Goal: Information Seeking & Learning: Find specific fact

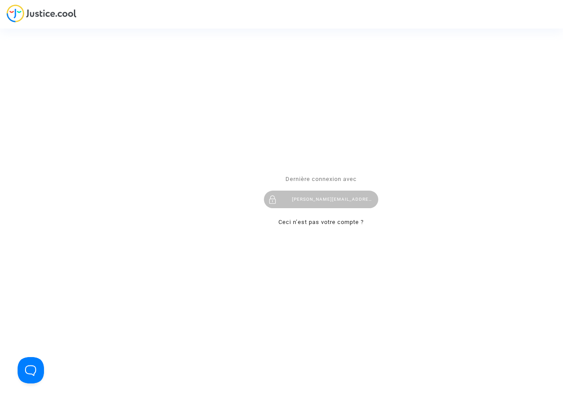
click at [331, 200] on div "[PERSON_NAME][EMAIL_ADDRESS][DOMAIN_NAME]" at bounding box center [321, 200] width 114 height 18
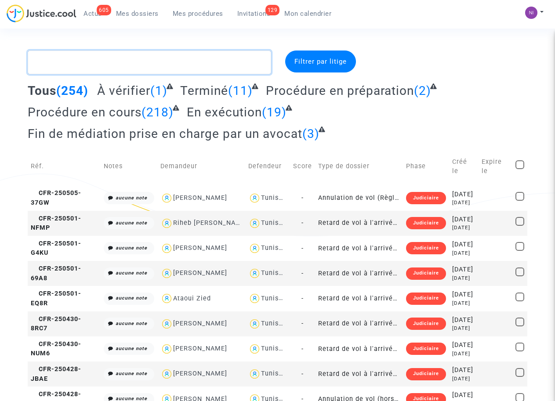
click at [82, 67] on textarea at bounding box center [149, 63] width 243 height 24
click at [95, 57] on textarea at bounding box center [149, 63] width 243 height 24
click at [80, 65] on textarea at bounding box center [149, 63] width 243 height 24
paste textarea "CFR-240913-QBBB"
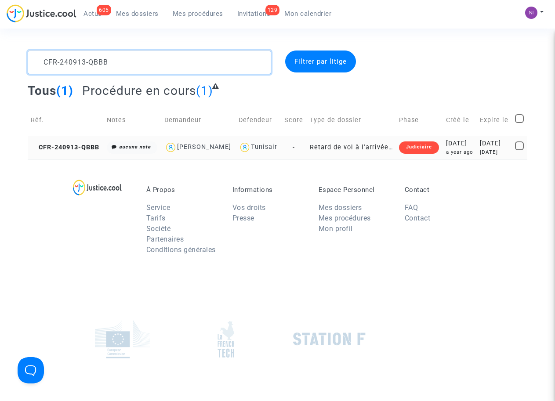
type textarea "CFR-240913-QBBB"
click at [480, 149] on div "[DATE]" at bounding box center [494, 144] width 29 height 10
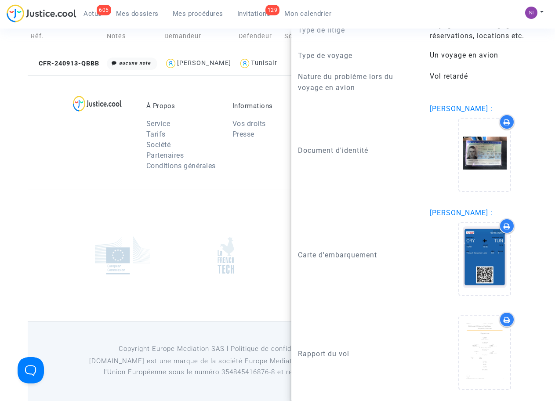
scroll to position [869, 0]
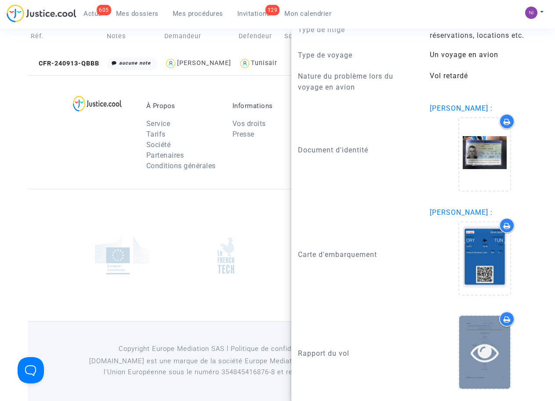
click at [477, 353] on icon at bounding box center [485, 353] width 29 height 28
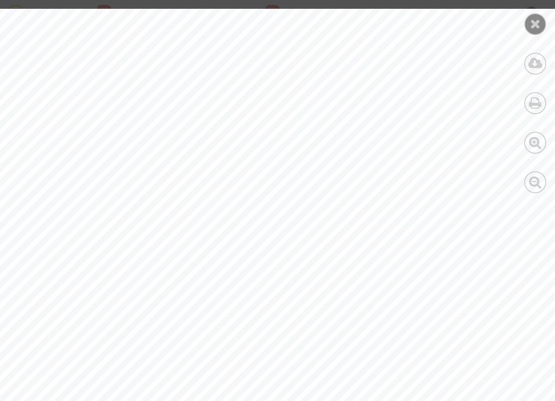
scroll to position [2570, 0]
click at [534, 28] on icon at bounding box center [535, 23] width 11 height 13
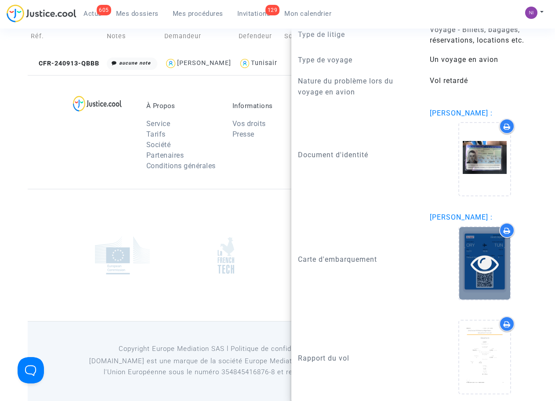
scroll to position [869, 0]
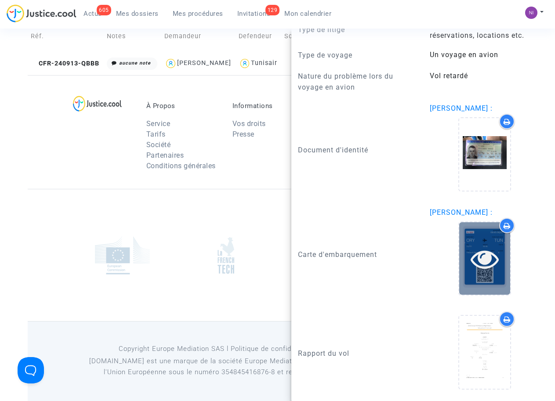
click at [489, 259] on icon at bounding box center [485, 259] width 29 height 28
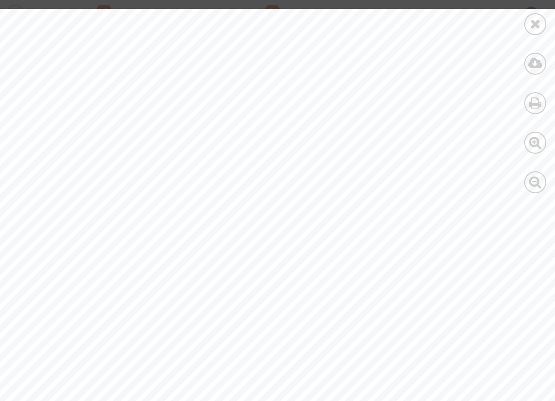
scroll to position [0, 0]
click at [531, 28] on icon at bounding box center [535, 23] width 11 height 13
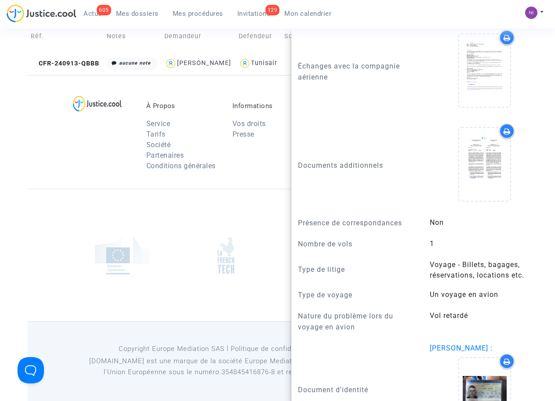
scroll to position [590, 0]
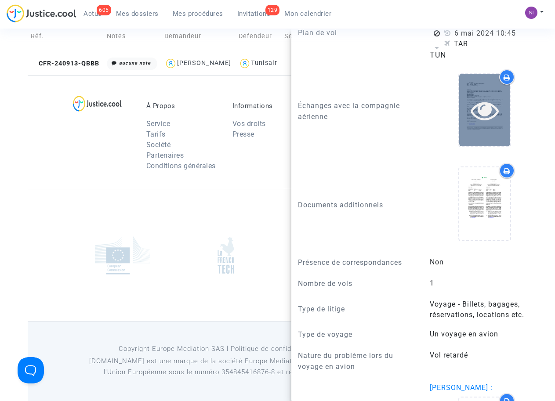
click at [476, 110] on icon at bounding box center [485, 110] width 29 height 28
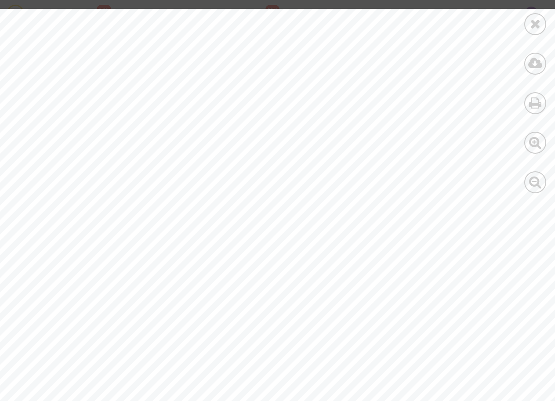
scroll to position [0, 0]
click at [533, 22] on icon at bounding box center [535, 23] width 11 height 13
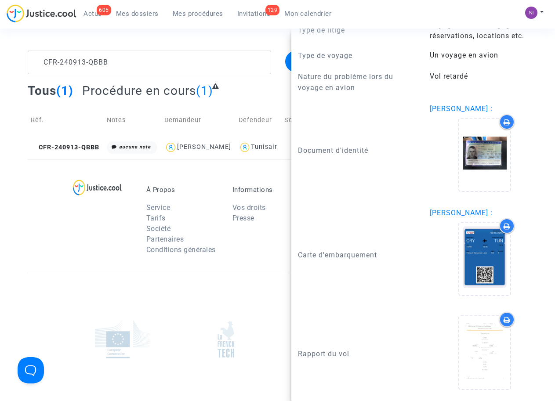
scroll to position [869, 0]
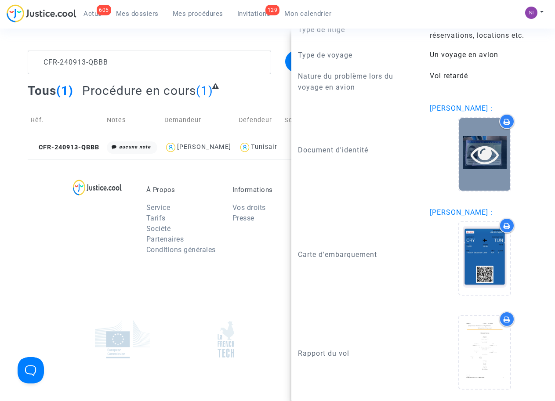
click at [472, 154] on icon at bounding box center [485, 154] width 29 height 28
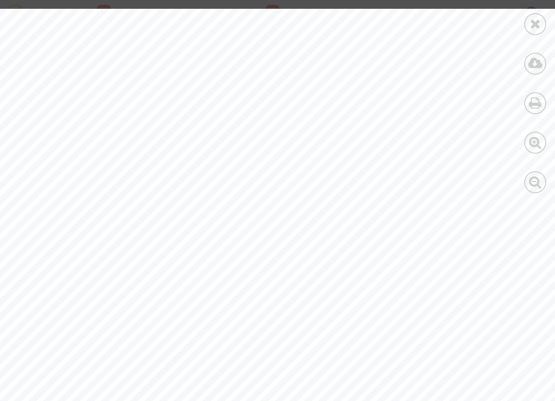
scroll to position [0, 0]
click at [535, 26] on icon at bounding box center [535, 23] width 11 height 13
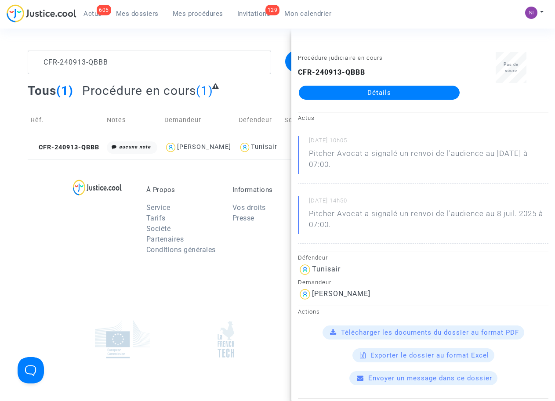
drag, startPoint x: 57, startPoint y: 252, endPoint x: 68, endPoint y: 257, distance: 12.4
click at [57, 252] on div "À Propos Service Tarifs Société Partenaires Conditions générales Informations V…" at bounding box center [278, 216] width 500 height 114
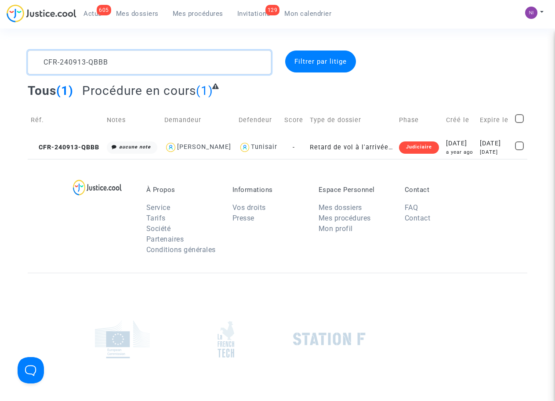
drag, startPoint x: 132, startPoint y: 58, endPoint x: 0, endPoint y: 58, distance: 131.9
click at [0, 58] on div "CFR-240913-QBBB Filtrer par litige Tous (1) Procédure en cours (1) Réf. Notes D…" at bounding box center [277, 105] width 555 height 109
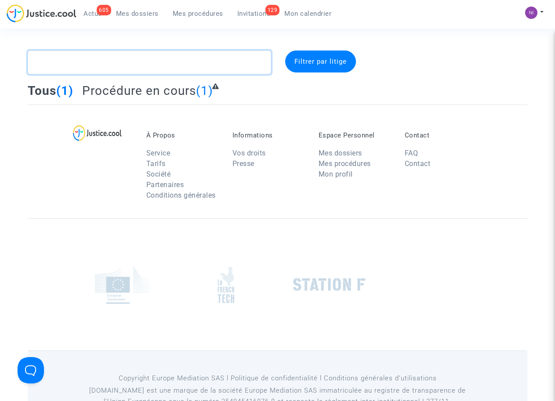
click at [74, 59] on textarea at bounding box center [149, 63] width 243 height 24
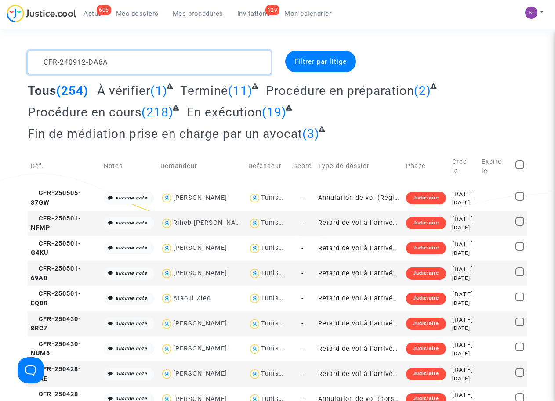
click at [84, 60] on textarea at bounding box center [149, 63] width 243 height 24
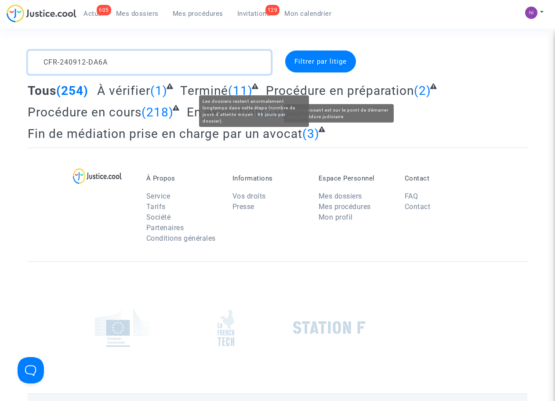
click at [214, 66] on textarea at bounding box center [149, 63] width 243 height 24
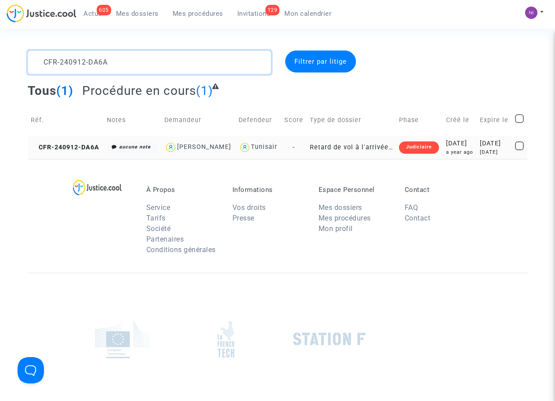
type textarea "CFR-240912-DA6A"
click at [480, 151] on div "[DATE]" at bounding box center [494, 152] width 29 height 7
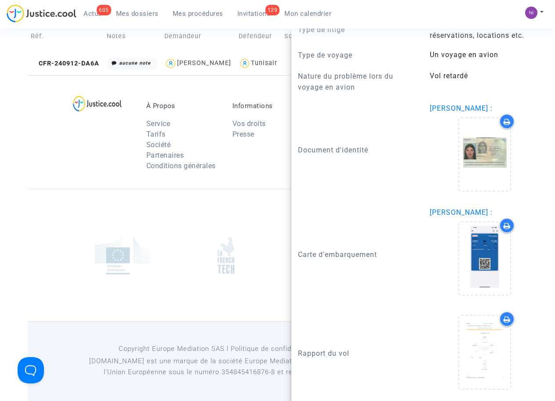
scroll to position [869, 0]
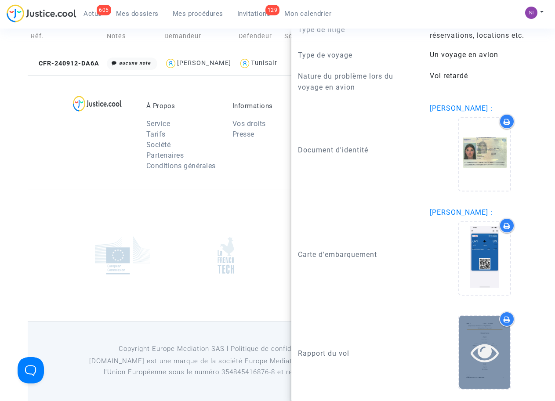
click at [482, 355] on icon at bounding box center [485, 353] width 29 height 28
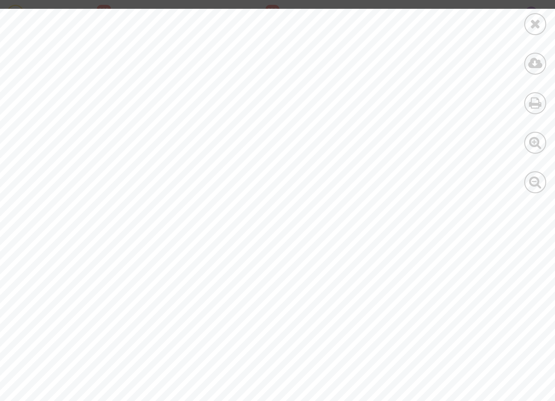
scroll to position [0, 0]
click at [538, 24] on icon at bounding box center [535, 23] width 11 height 13
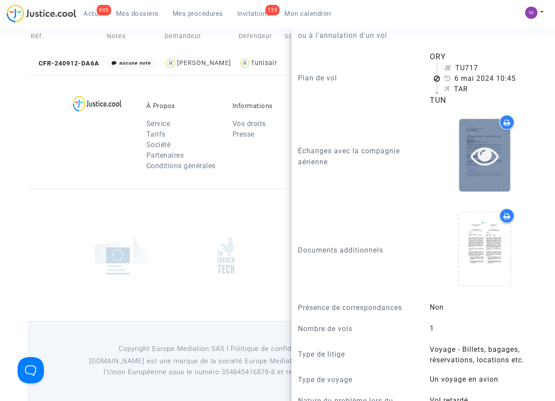
scroll to position [533, 0]
click at [487, 165] on icon at bounding box center [485, 156] width 29 height 28
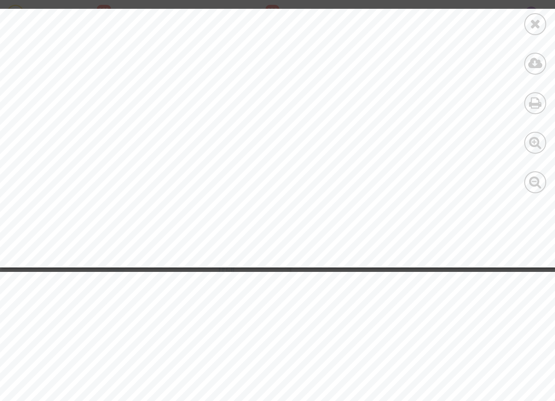
scroll to position [529, 0]
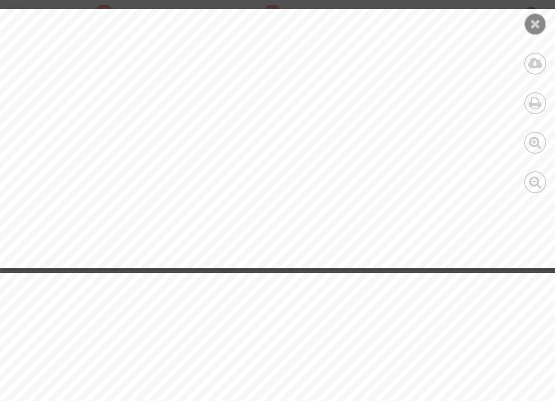
click at [542, 21] on div at bounding box center [536, 24] width 22 height 22
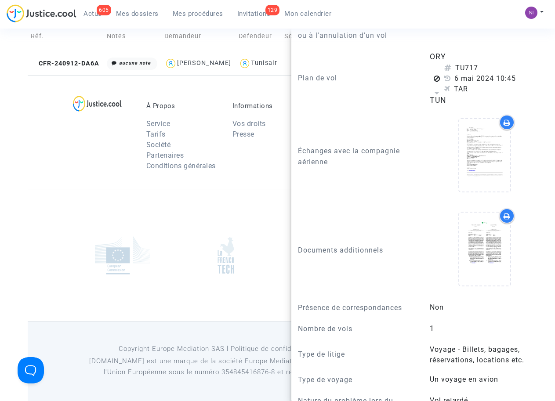
click at [223, 224] on div at bounding box center [278, 255] width 500 height 132
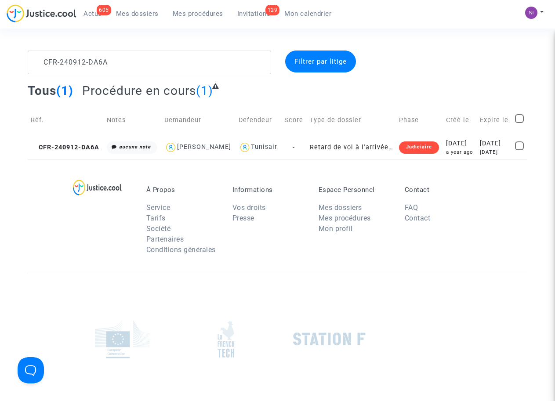
scroll to position [0, 0]
drag, startPoint x: 102, startPoint y: 60, endPoint x: 24, endPoint y: 60, distance: 77.4
click at [24, 60] on div "CFR-240912-DA6A" at bounding box center [149, 63] width 256 height 24
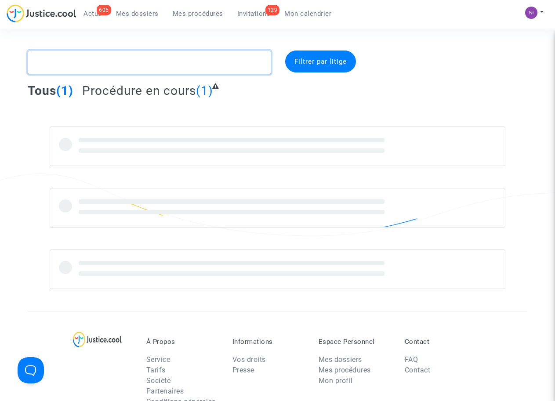
click at [62, 65] on textarea at bounding box center [149, 63] width 243 height 24
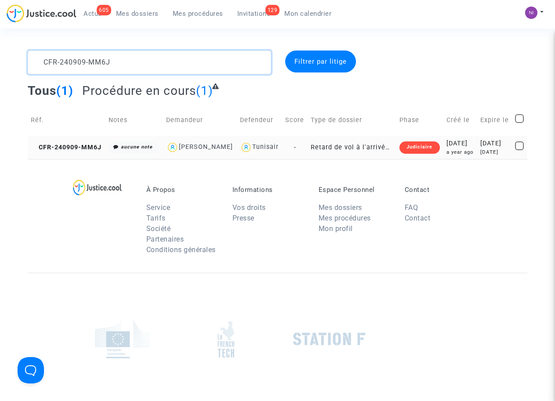
type textarea "CFR-240909-MM6J"
click at [502, 154] on div "[DATE]" at bounding box center [495, 152] width 29 height 7
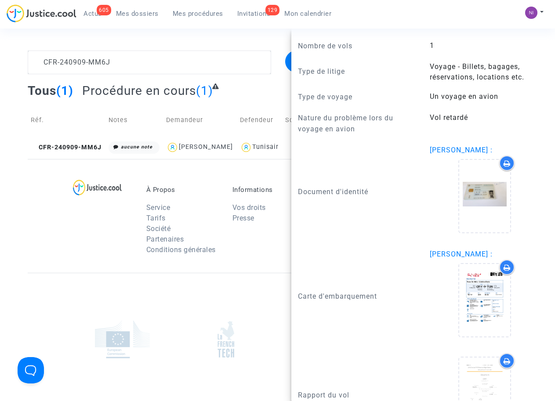
scroll to position [838, 0]
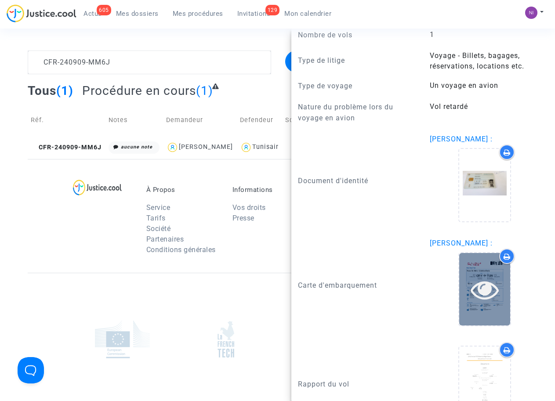
click at [479, 278] on icon at bounding box center [485, 290] width 29 height 28
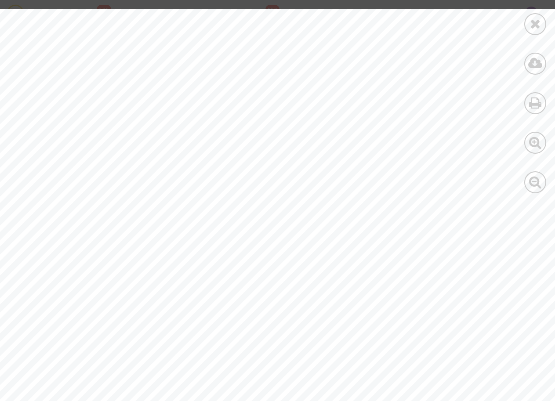
scroll to position [226, 0]
drag, startPoint x: 412, startPoint y: 350, endPoint x: 428, endPoint y: 350, distance: 15.8
click at [428, 350] on div "Security nb: 87 - Ticket: 199608183063001 [PERSON_NAME] / [PERSON_NAME] [PERSON…" at bounding box center [305, 176] width 610 height 789
drag, startPoint x: 414, startPoint y: 350, endPoint x: 481, endPoint y: 350, distance: 67.3
click at [481, 350] on span "199608183063001" at bounding box center [457, 353] width 89 height 10
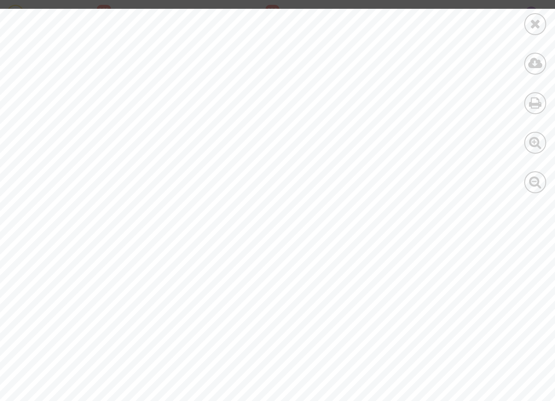
drag, startPoint x: 481, startPoint y: 350, endPoint x: 477, endPoint y: 350, distance: 4.8
copy span "199608183063"
click at [530, 23] on icon at bounding box center [535, 23] width 11 height 13
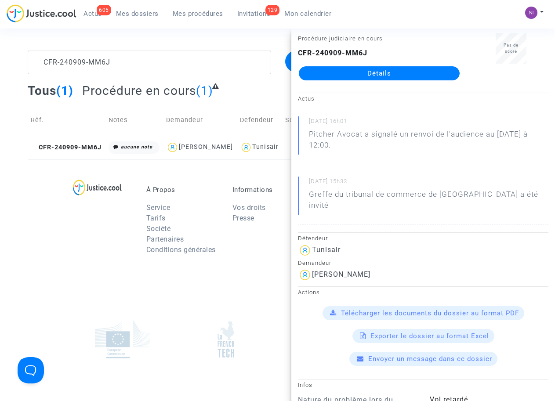
scroll to position [19, 0]
click at [129, 65] on textarea at bounding box center [149, 63] width 243 height 24
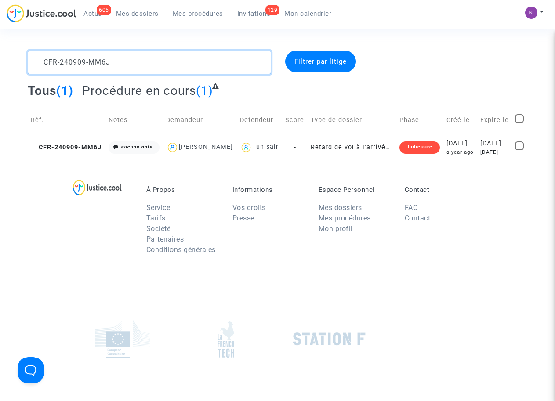
drag, startPoint x: 123, startPoint y: 63, endPoint x: 27, endPoint y: 59, distance: 95.9
click at [27, 59] on div "CFR-240909-MM6J" at bounding box center [149, 63] width 256 height 24
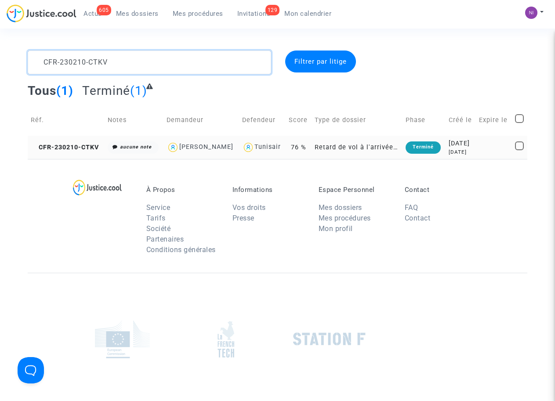
type textarea "CFR-230210-CTKV"
click at [470, 149] on div "[DATE]" at bounding box center [461, 144] width 24 height 10
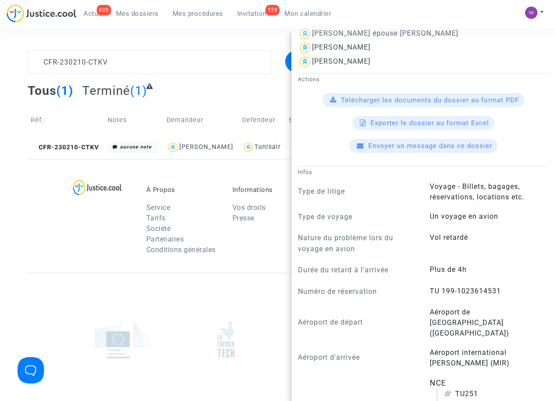
scroll to position [280, 0]
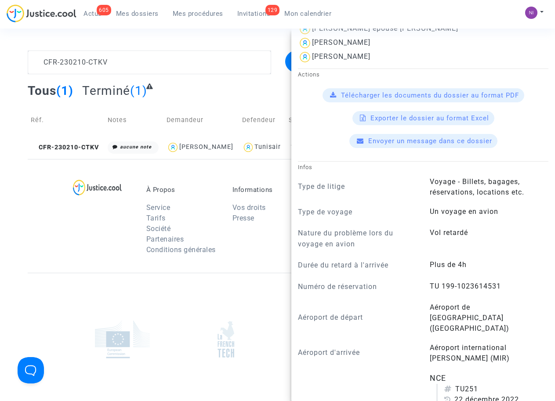
drag, startPoint x: 439, startPoint y: 285, endPoint x: 505, endPoint y: 285, distance: 66.4
click at [505, 285] on answer "TU 199-1023614531" at bounding box center [485, 286] width 110 height 11
drag, startPoint x: 505, startPoint y: 285, endPoint x: 470, endPoint y: 284, distance: 34.7
copy span "199-1023614531"
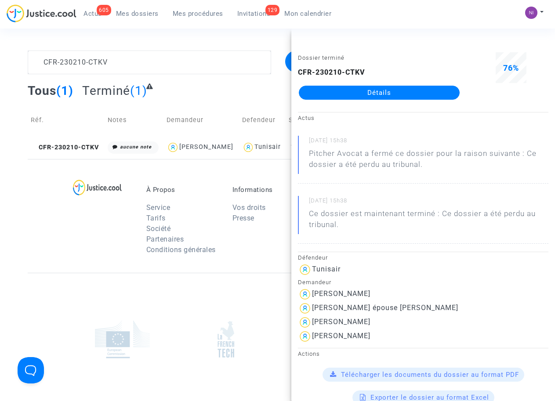
scroll to position [0, 0]
click at [372, 89] on link "Détails" at bounding box center [379, 93] width 161 height 14
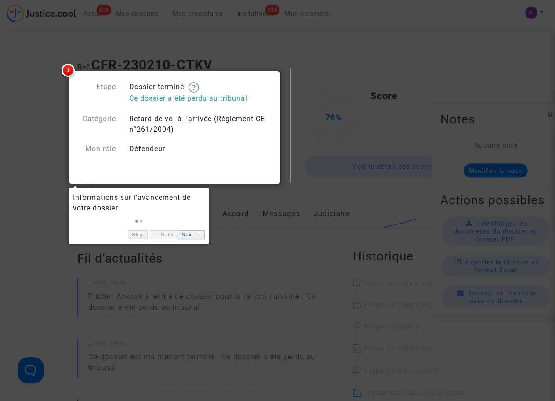
click at [193, 236] on link "Next →" at bounding box center [191, 234] width 27 height 9
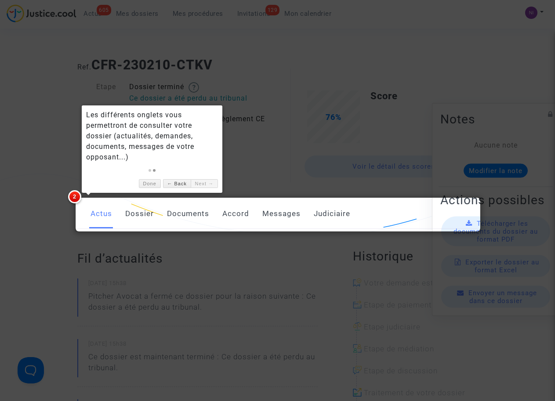
click at [317, 216] on link "Judiciaire" at bounding box center [332, 214] width 36 height 29
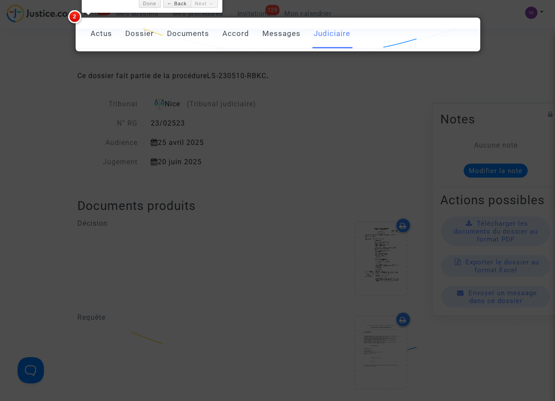
scroll to position [180, 0]
click at [248, 159] on div at bounding box center [277, 200] width 555 height 401
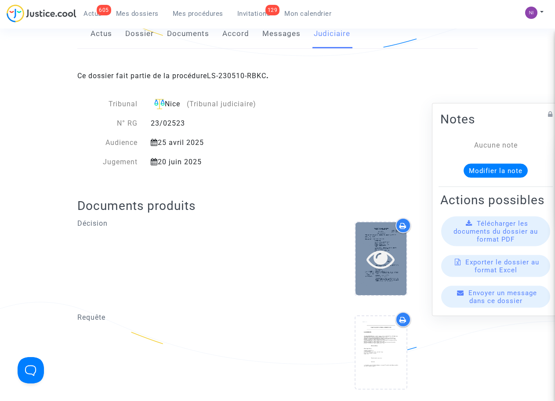
click at [382, 258] on icon at bounding box center [381, 259] width 29 height 28
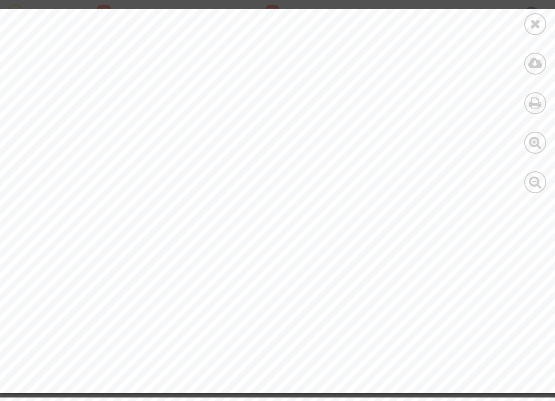
scroll to position [2982, 0]
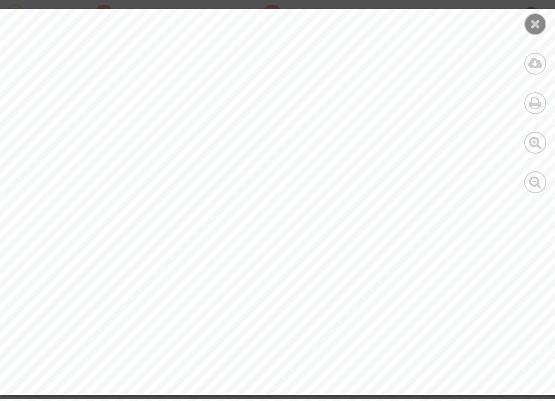
click at [532, 22] on icon at bounding box center [535, 23] width 11 height 13
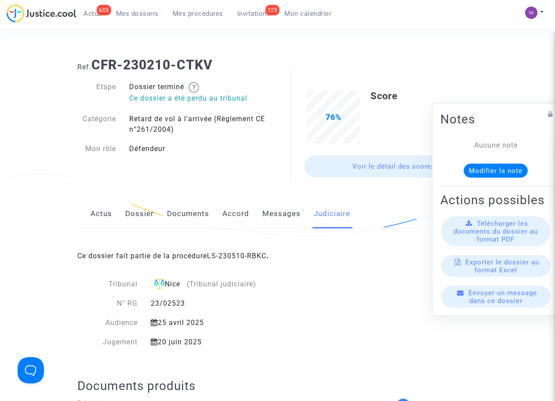
scroll to position [0, 0]
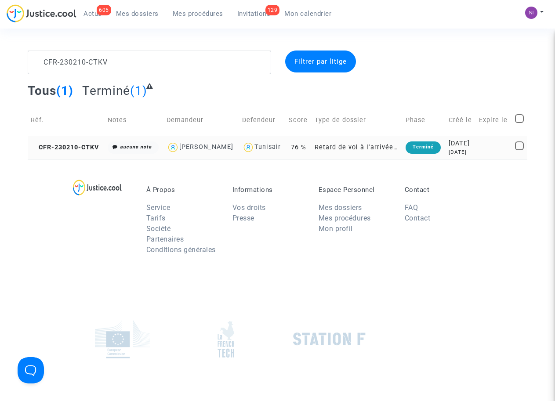
click at [458, 149] on div "[DATE]" at bounding box center [461, 144] width 24 height 10
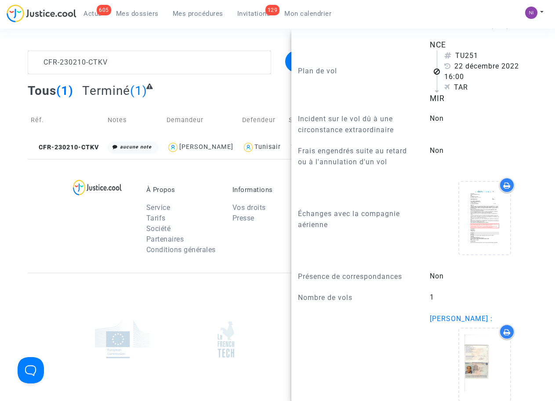
scroll to position [615, 0]
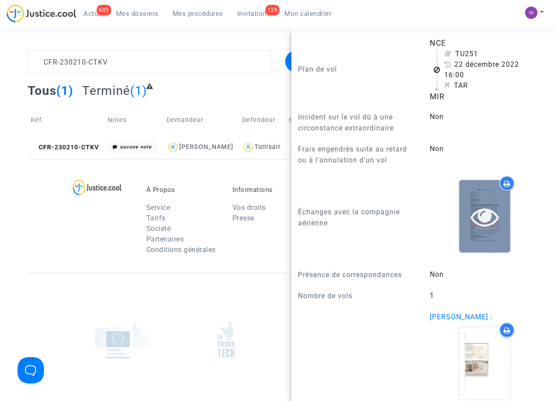
click at [473, 205] on icon at bounding box center [485, 217] width 29 height 28
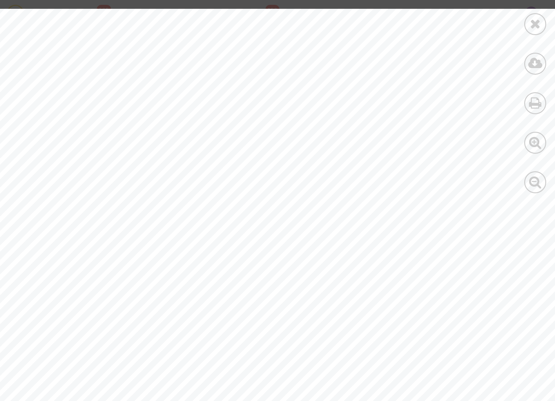
scroll to position [0, 0]
click at [536, 24] on icon at bounding box center [535, 23] width 11 height 13
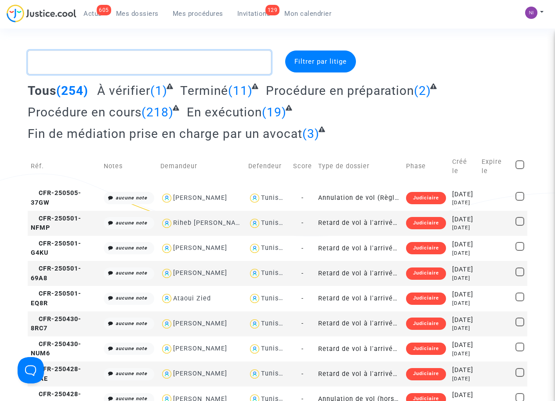
click at [96, 58] on textarea at bounding box center [149, 63] width 243 height 24
paste textarea "CFR-230210-CTKV"
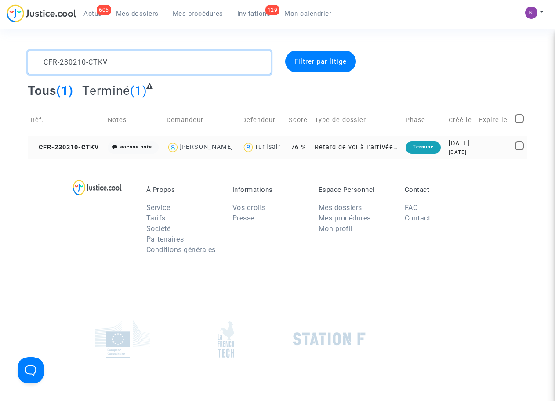
type textarea "CFR-230210-CTKV"
click at [458, 149] on div "[DATE]" at bounding box center [461, 144] width 24 height 10
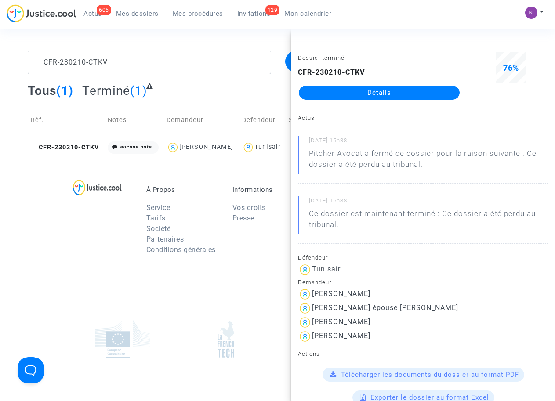
drag, startPoint x: 310, startPoint y: 151, endPoint x: 426, endPoint y: 169, distance: 117.5
click at [426, 169] on div "Pitcher Avocat a fermé ce dossier pour la raison suivante : Ce dossier a été pe…" at bounding box center [429, 159] width 240 height 22
drag, startPoint x: 426, startPoint y: 169, endPoint x: 382, endPoint y: 160, distance: 45.8
copy div "Pitcher Avocat a fermé ce dossier pour la raison suivante : Ce dossier a été pe…"
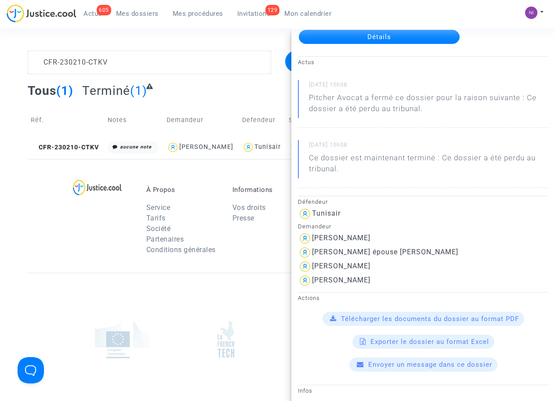
scroll to position [56, 0]
drag, startPoint x: 314, startPoint y: 237, endPoint x: 396, endPoint y: 282, distance: 94.1
click at [396, 282] on div "Défendeur Tunisair Demandeur [PERSON_NAME] [PERSON_NAME] épouse [PERSON_NAME] […" at bounding box center [424, 242] width 264 height 92
drag, startPoint x: 396, startPoint y: 282, endPoint x: 316, endPoint y: 222, distance: 99.9
click at [374, 207] on div "Tunisair" at bounding box center [423, 214] width 251 height 14
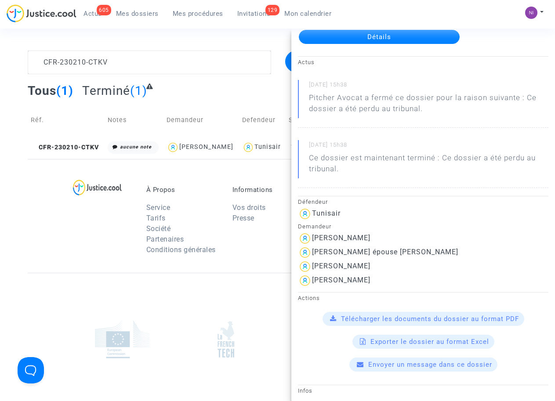
click at [380, 226] on div "Demandeur" at bounding box center [423, 226] width 251 height 11
click at [316, 239] on div "[PERSON_NAME]" at bounding box center [341, 238] width 58 height 8
drag, startPoint x: 314, startPoint y: 236, endPoint x: 409, endPoint y: 280, distance: 104.5
click at [409, 280] on div "Défendeur Tunisair Demandeur [PERSON_NAME] [PERSON_NAME] épouse [PERSON_NAME] […" at bounding box center [424, 242] width 264 height 92
drag, startPoint x: 409, startPoint y: 280, endPoint x: 367, endPoint y: 251, distance: 51.2
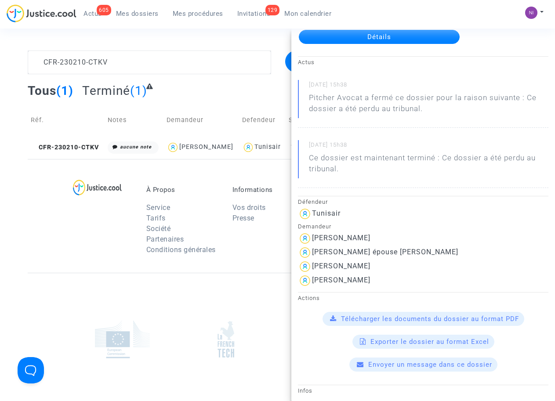
copy div "[PERSON_NAME] [PERSON_NAME] épouse [PERSON_NAME] [PERSON_NAME] [PERSON_NAME]"
click at [178, 32] on section "CFR-230210-CTKV Filtrer par litige Tous (1) Terminé (1) Réf. Notes Demandeur De…" at bounding box center [277, 242] width 555 height 485
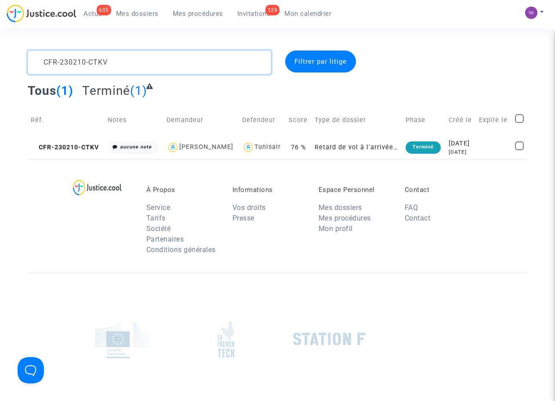
drag, startPoint x: 153, startPoint y: 58, endPoint x: 0, endPoint y: 60, distance: 152.6
click at [0, 60] on div "CFR-230210-CTKV Filtrer par litige Tous (1) Terminé (1) Réf. Notes Demandeur De…" at bounding box center [277, 105] width 555 height 109
click at [133, 64] on textarea at bounding box center [149, 63] width 243 height 24
type textarea "CFR-230126-GKMK"
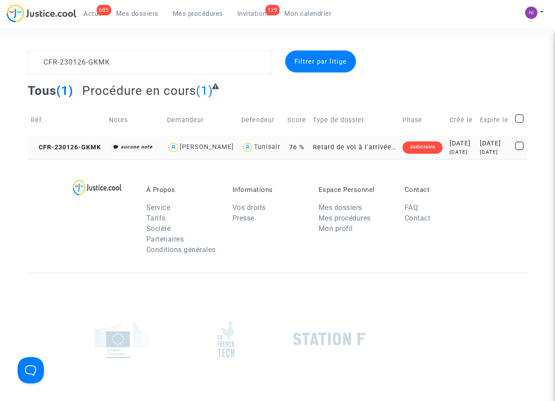
click at [477, 146] on td "[DATE] [DATE]" at bounding box center [495, 147] width 36 height 23
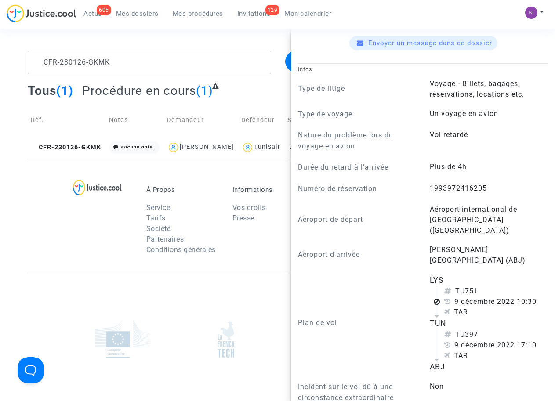
scroll to position [335, 0]
drag, startPoint x: 426, startPoint y: 188, endPoint x: 489, endPoint y: 187, distance: 62.9
click at [489, 187] on answer "1993972416205" at bounding box center [485, 188] width 110 height 11
drag, startPoint x: 489, startPoint y: 187, endPoint x: 482, endPoint y: 187, distance: 7.0
copy span "1993972416205"
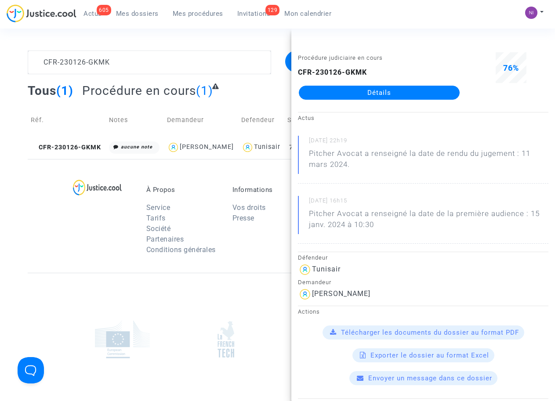
scroll to position [0, 0]
click at [15, 99] on div "CFR-230126-GKMK Filtrer par litige Tous (1) Procédure en cours (1) Réf. Notes D…" at bounding box center [277, 105] width 555 height 109
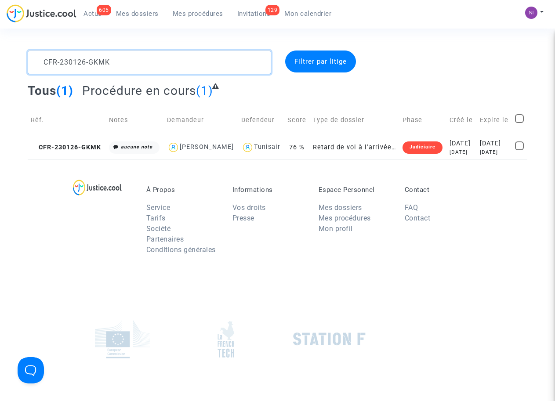
drag, startPoint x: 117, startPoint y: 63, endPoint x: 7, endPoint y: 59, distance: 109.6
click at [7, 59] on div "CFR-230126-GKMK Filtrer par litige Tous (1) Procédure en cours (1) Réf. Notes D…" at bounding box center [277, 105] width 555 height 109
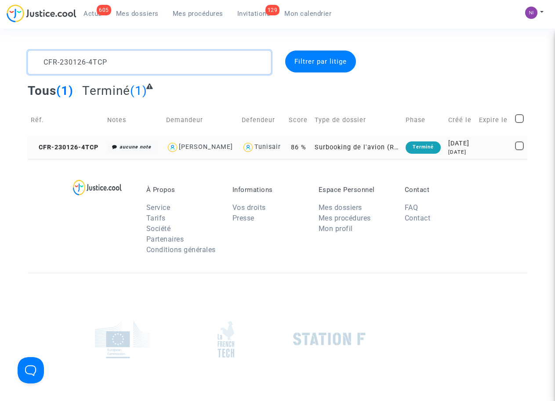
type textarea "CFR-230126-4TCP"
click at [463, 145] on div "[DATE]" at bounding box center [460, 144] width 24 height 10
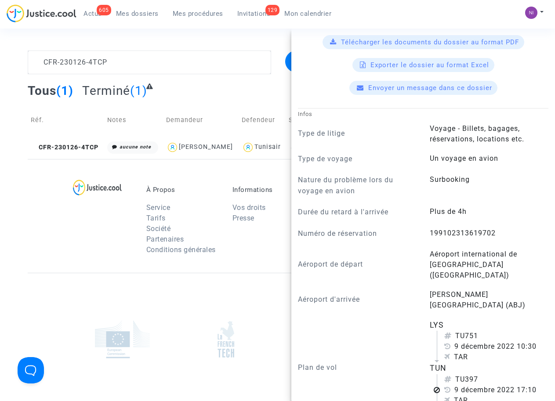
scroll to position [280, 0]
drag, startPoint x: 423, startPoint y: 233, endPoint x: 495, endPoint y: 231, distance: 71.3
click at [495, 231] on div "199102313619702" at bounding box center [489, 234] width 132 height 12
drag, startPoint x: 495, startPoint y: 230, endPoint x: 448, endPoint y: 242, distance: 48.5
click at [448, 242] on div "Numéro de réservation 199102313619702" at bounding box center [424, 236] width 264 height 17
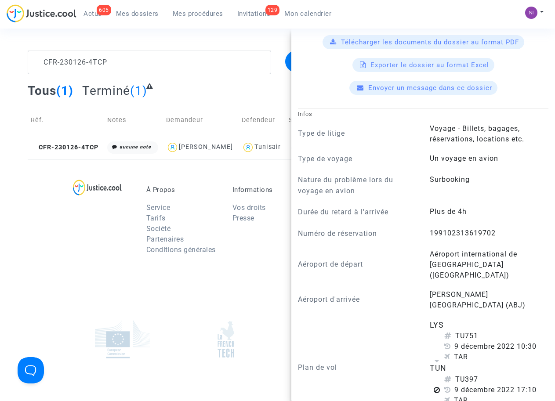
drag, startPoint x: 428, startPoint y: 231, endPoint x: 488, endPoint y: 231, distance: 60.2
click at [488, 231] on span "199102313619702" at bounding box center [463, 233] width 66 height 8
drag, startPoint x: 488, startPoint y: 231, endPoint x: 445, endPoint y: 232, distance: 43.5
copy span "19910231361970"
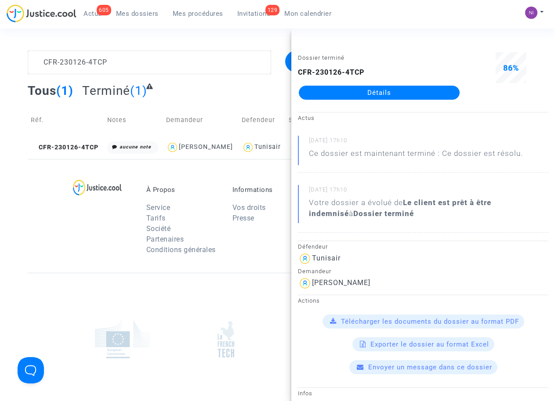
scroll to position [0, 0]
click at [120, 62] on textarea at bounding box center [149, 63] width 243 height 24
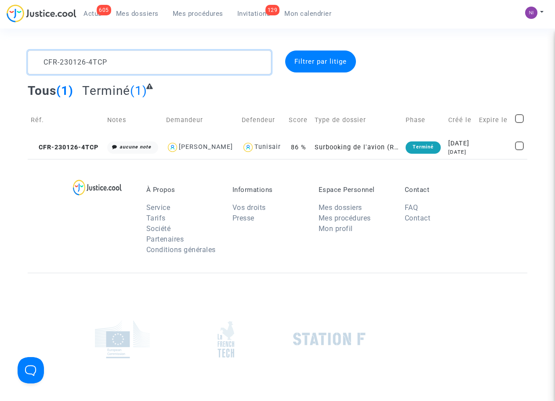
drag, startPoint x: 123, startPoint y: 59, endPoint x: 0, endPoint y: 67, distance: 123.4
click at [0, 67] on div "CFR-230126-4TCP Filtrer par litige Tous (1) Terminé (1) Réf. Notes Demandeur De…" at bounding box center [277, 105] width 555 height 109
type textarea "CFR-230126-WH38"
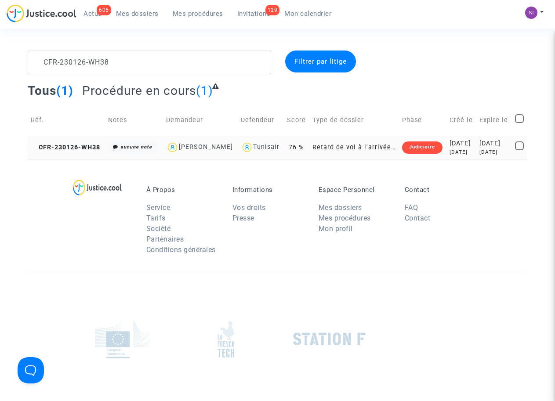
click at [493, 146] on div "[DATE]" at bounding box center [494, 144] width 29 height 10
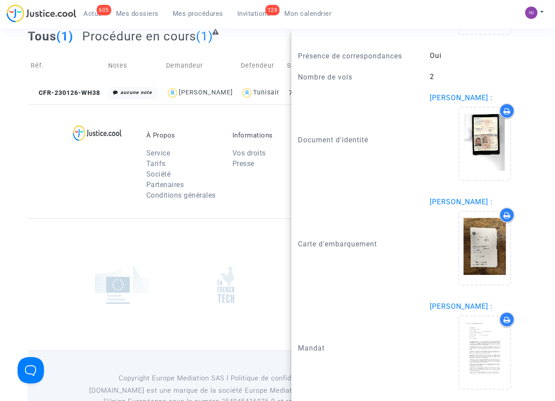
scroll to position [60, 0]
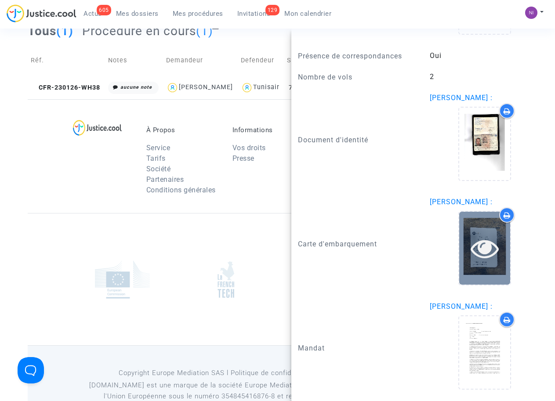
click at [482, 246] on icon at bounding box center [485, 248] width 29 height 28
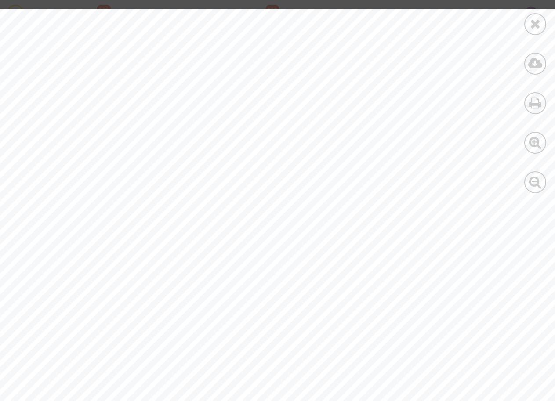
scroll to position [0, 0]
click at [533, 22] on icon at bounding box center [535, 23] width 11 height 13
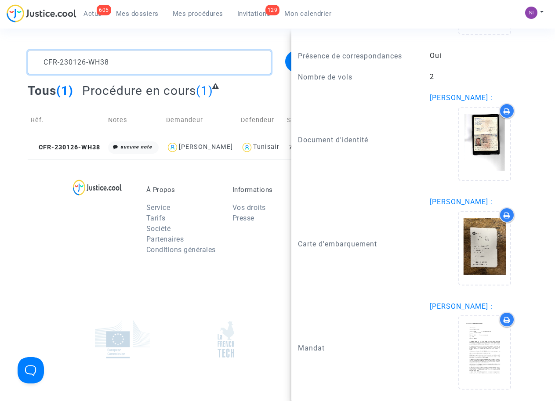
click at [117, 64] on textarea at bounding box center [149, 63] width 243 height 24
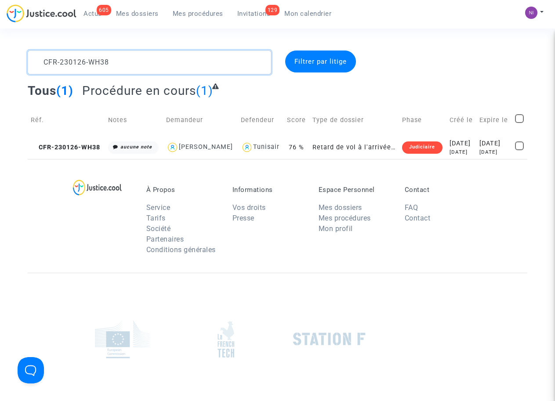
drag, startPoint x: 117, startPoint y: 62, endPoint x: 4, endPoint y: 60, distance: 113.0
click at [4, 60] on div "CFR-230126-WH38 Filtrer par litige Tous (1) Procédure en cours (1) Réf. Notes D…" at bounding box center [277, 105] width 555 height 109
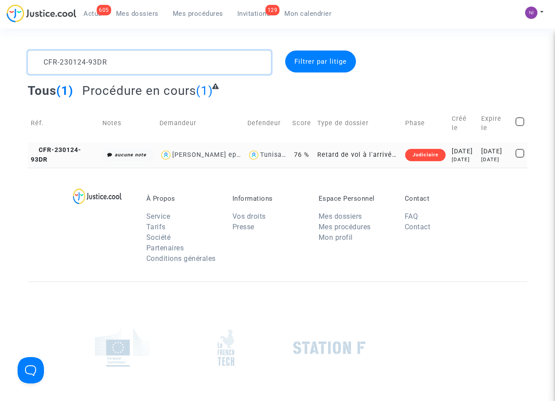
type textarea "CFR-230124-93DR"
click at [488, 149] on div "[DATE]" at bounding box center [495, 152] width 28 height 10
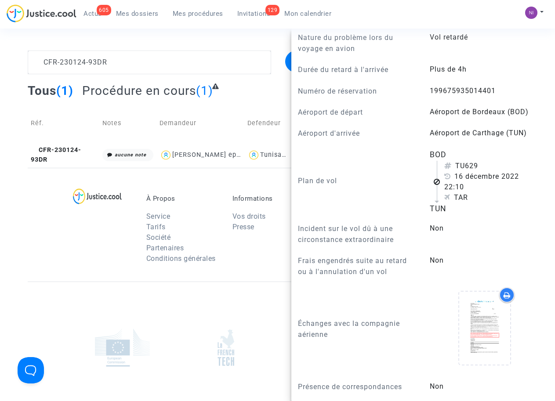
scroll to position [448, 0]
drag, startPoint x: 426, startPoint y: 88, endPoint x: 484, endPoint y: 89, distance: 58.0
click at [484, 89] on div "199675935014401" at bounding box center [489, 91] width 132 height 12
drag, startPoint x: 484, startPoint y: 89, endPoint x: 476, endPoint y: 89, distance: 7.9
copy span "1996759350144"
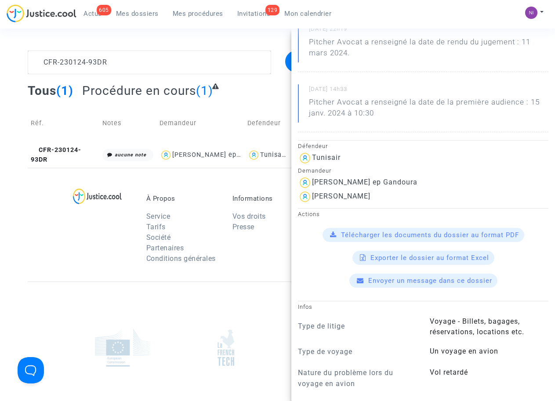
scroll to position [112, 0]
drag, startPoint x: 313, startPoint y: 195, endPoint x: 381, endPoint y: 197, distance: 67.7
click at [381, 197] on div "[PERSON_NAME]" at bounding box center [423, 197] width 251 height 14
drag, startPoint x: 381, startPoint y: 197, endPoint x: 355, endPoint y: 193, distance: 26.3
copy div "[PERSON_NAME]"
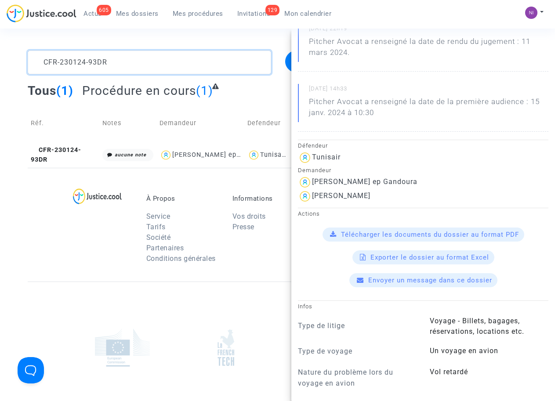
click at [126, 64] on textarea at bounding box center [149, 63] width 243 height 24
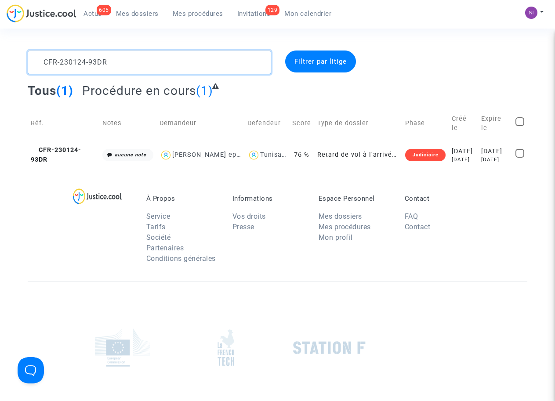
drag, startPoint x: 130, startPoint y: 63, endPoint x: 18, endPoint y: 62, distance: 112.1
click at [18, 62] on div "CFR-230124-93DR Filtrer par litige Tous (1) Procédure en cours (1) Réf. Notes D…" at bounding box center [277, 109] width 555 height 117
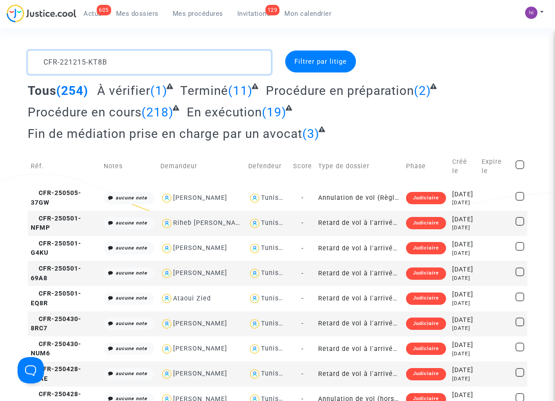
click at [43, 60] on textarea at bounding box center [149, 63] width 243 height 24
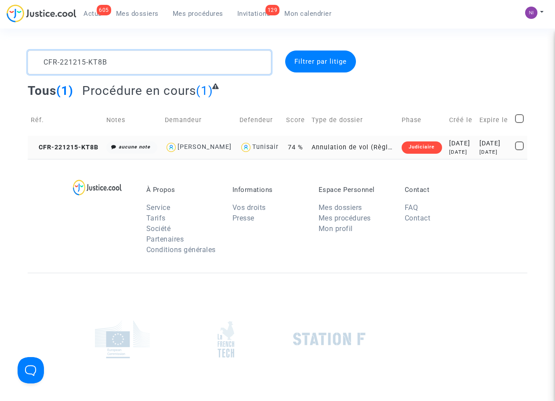
type textarea "CFR-221215-KT8B"
click at [482, 149] on div "[DATE]" at bounding box center [494, 144] width 29 height 10
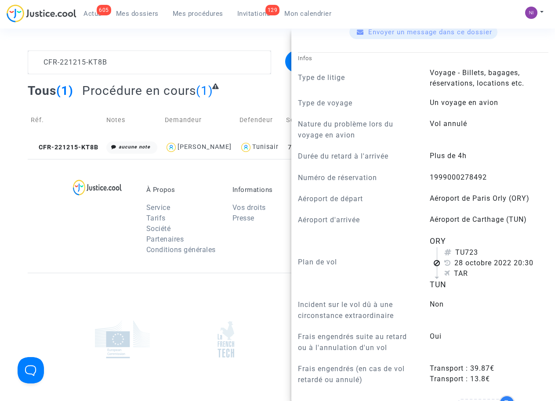
scroll to position [335, 0]
drag, startPoint x: 425, startPoint y: 176, endPoint x: 487, endPoint y: 175, distance: 61.6
click at [487, 175] on div "1999000278492" at bounding box center [489, 178] width 132 height 12
drag, startPoint x: 487, startPoint y: 175, endPoint x: 481, endPoint y: 177, distance: 5.6
copy span "1999000278492"
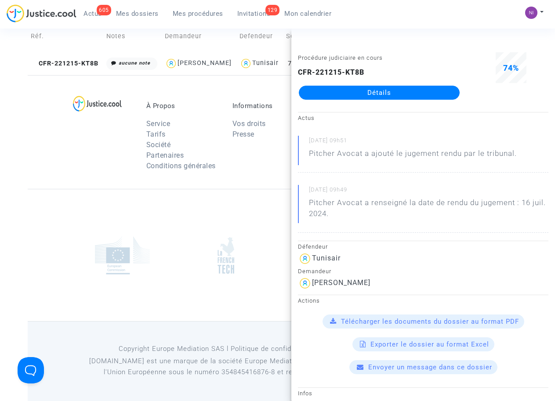
scroll to position [94, 0]
click at [79, 179] on div "À Propos Service Tarifs Société Partenaires Conditions générales Informations V…" at bounding box center [278, 132] width 500 height 114
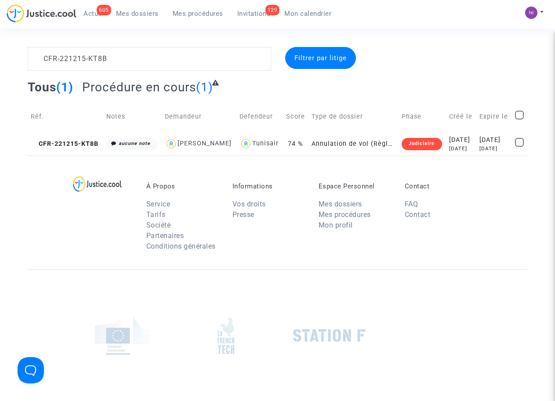
scroll to position [0, 0]
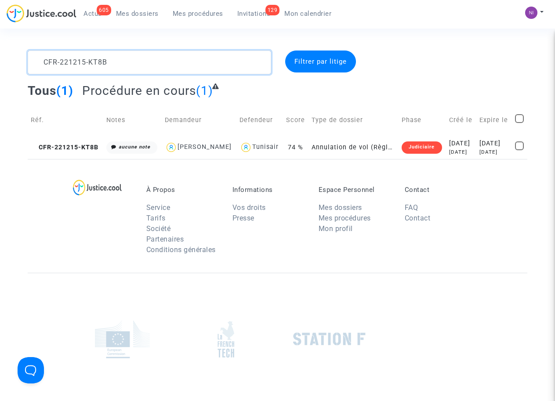
drag, startPoint x: 118, startPoint y: 60, endPoint x: 0, endPoint y: 62, distance: 117.8
click at [0, 62] on div "CFR-221215-KT8B Filtrer par litige Tous (1) Procédure en cours (1) Réf. Notes D…" at bounding box center [277, 105] width 555 height 109
type textarea "CFR-221205-FKCG"
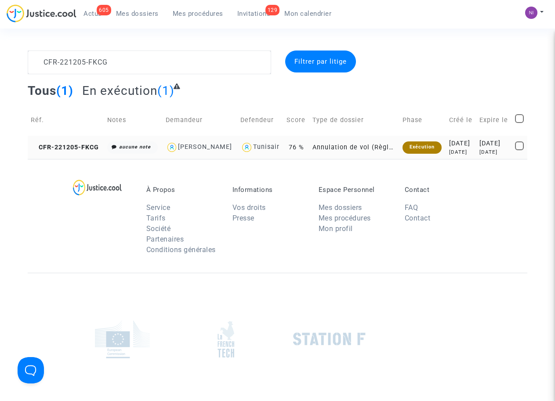
click at [486, 147] on div "[DATE]" at bounding box center [494, 144] width 29 height 10
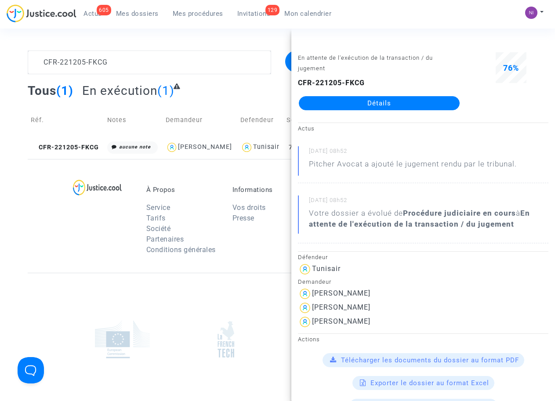
click at [222, 94] on div "Tous (1) En exécution (1)" at bounding box center [278, 94] width 500 height 22
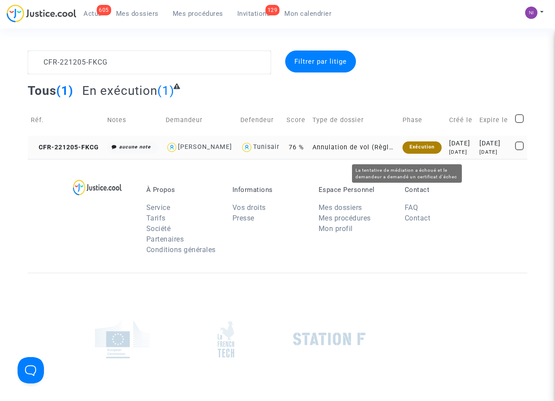
click at [405, 150] on div "Exécution" at bounding box center [422, 148] width 39 height 12
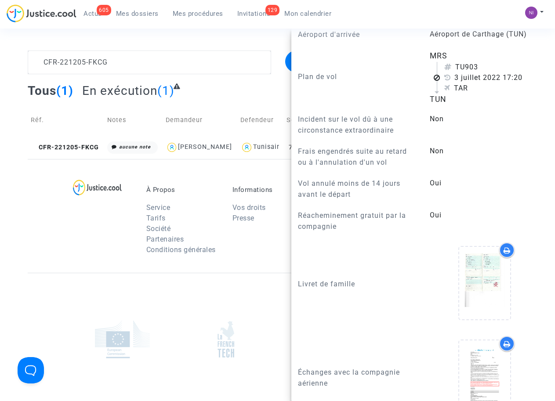
scroll to position [559, 0]
click at [11, 110] on div "CFR-221205-FKCG Filtrer par litige Tous (1) En exécution (1) Réf. Notes Demande…" at bounding box center [277, 105] width 555 height 109
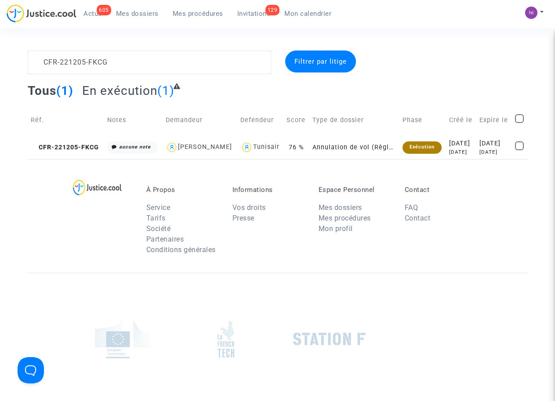
scroll to position [0, 0]
click at [480, 145] on div "[DATE]" at bounding box center [494, 144] width 29 height 10
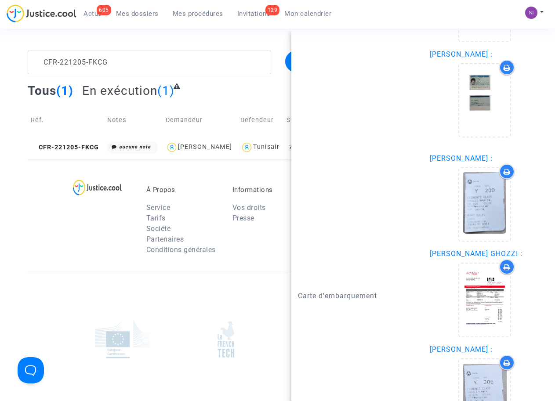
scroll to position [1174, 0]
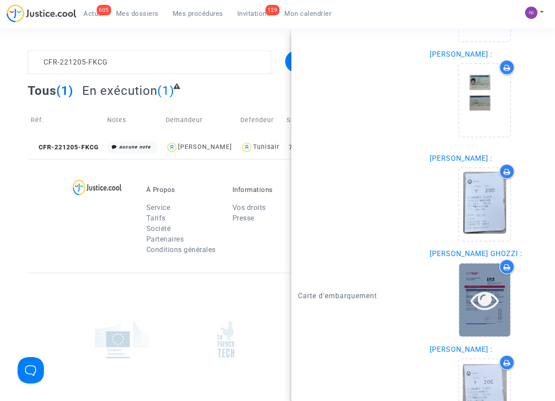
click at [478, 297] on icon at bounding box center [485, 300] width 29 height 28
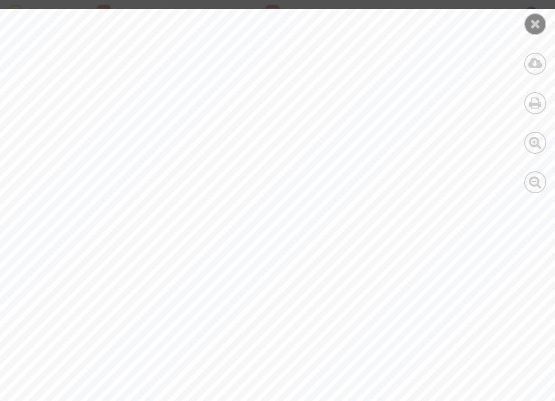
click at [535, 23] on icon at bounding box center [535, 23] width 11 height 13
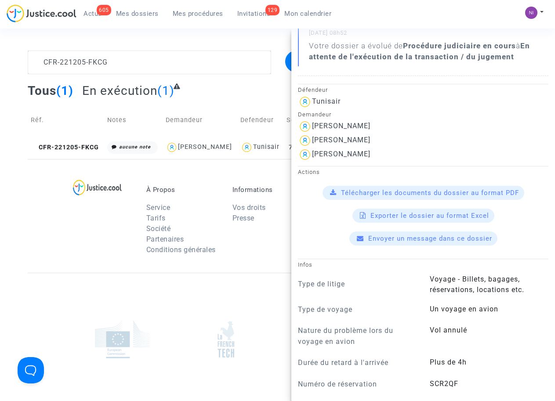
scroll to position [168, 0]
drag, startPoint x: 366, startPoint y: 139, endPoint x: 313, endPoint y: 135, distance: 52.9
click at [313, 135] on div "[PERSON_NAME]" at bounding box center [423, 140] width 251 height 14
drag, startPoint x: 313, startPoint y: 135, endPoint x: 317, endPoint y: 137, distance: 4.7
copy div "[PERSON_NAME]"
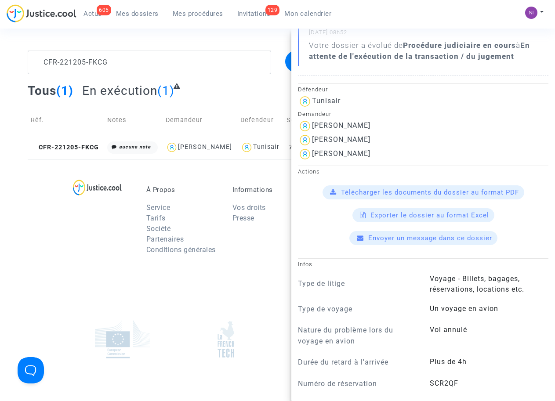
drag, startPoint x: 370, startPoint y: 150, endPoint x: 311, endPoint y: 149, distance: 58.5
click at [311, 149] on div "[PERSON_NAME]" at bounding box center [423, 154] width 251 height 14
drag, startPoint x: 311, startPoint y: 149, endPoint x: 326, endPoint y: 153, distance: 15.4
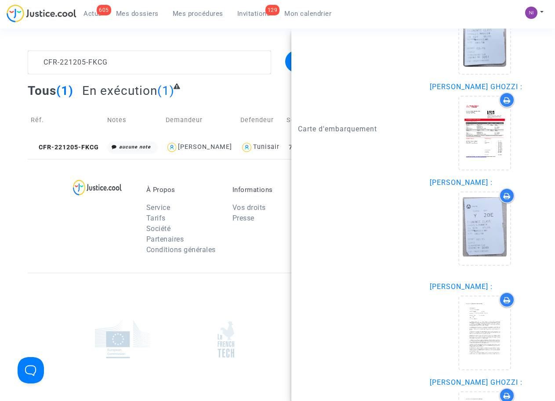
scroll to position [1342, 0]
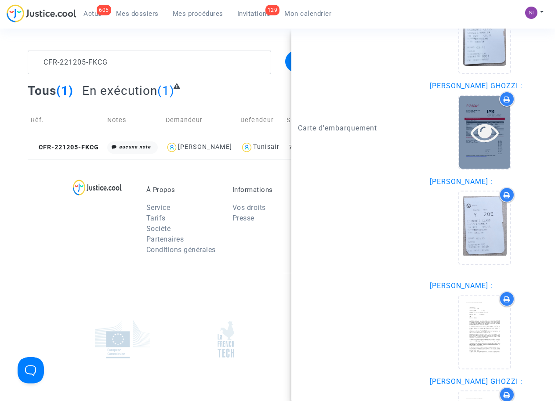
click at [473, 134] on icon at bounding box center [485, 132] width 29 height 28
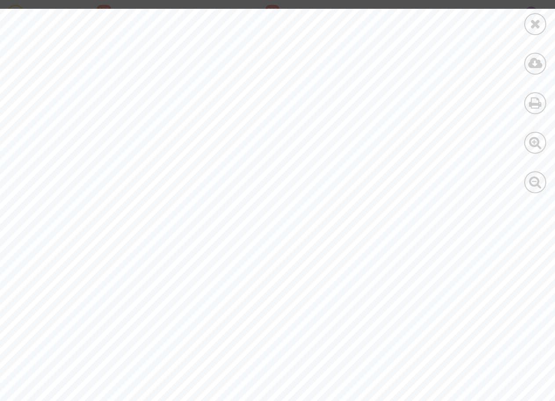
scroll to position [0, 0]
drag, startPoint x: 113, startPoint y: 153, endPoint x: 182, endPoint y: 153, distance: 68.6
click at [182, 153] on span ": 199 2411198764" at bounding box center [143, 154] width 77 height 8
drag, startPoint x: 180, startPoint y: 153, endPoint x: 161, endPoint y: 151, distance: 19.5
drag, startPoint x: 157, startPoint y: 186, endPoint x: 133, endPoint y: 135, distance: 57.4
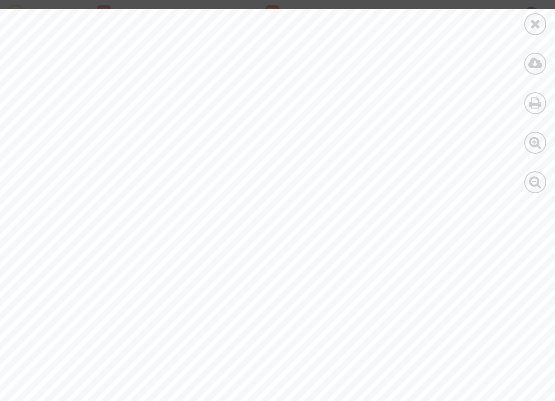
click at [157, 186] on div "Issuing office : [STREET_ADDRESS] Telephone : [EMAIL_ADDRESS][DOMAIN_NAME] Date…" at bounding box center [305, 403] width 610 height 789
drag, startPoint x: 112, startPoint y: 151, endPoint x: 175, endPoint y: 150, distance: 63.3
click at [175, 150] on span ": 199 2411198764" at bounding box center [143, 154] width 77 height 8
